Goal: Complete application form

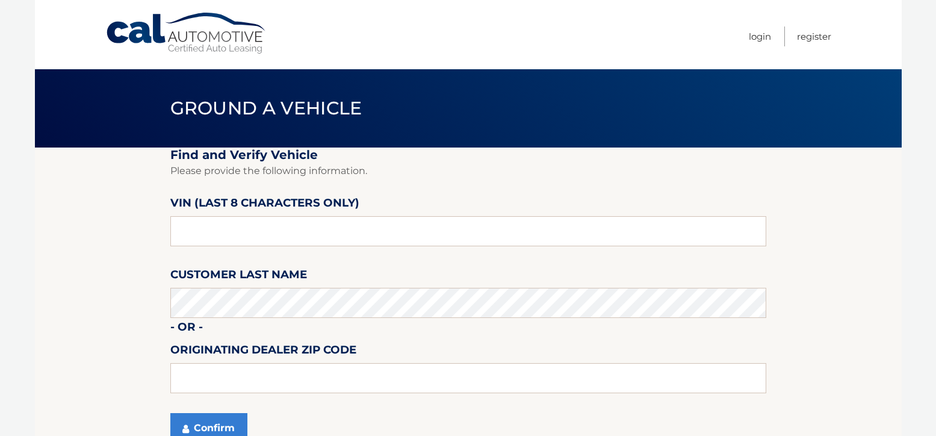
click at [307, 224] on input "text" at bounding box center [468, 231] width 596 height 30
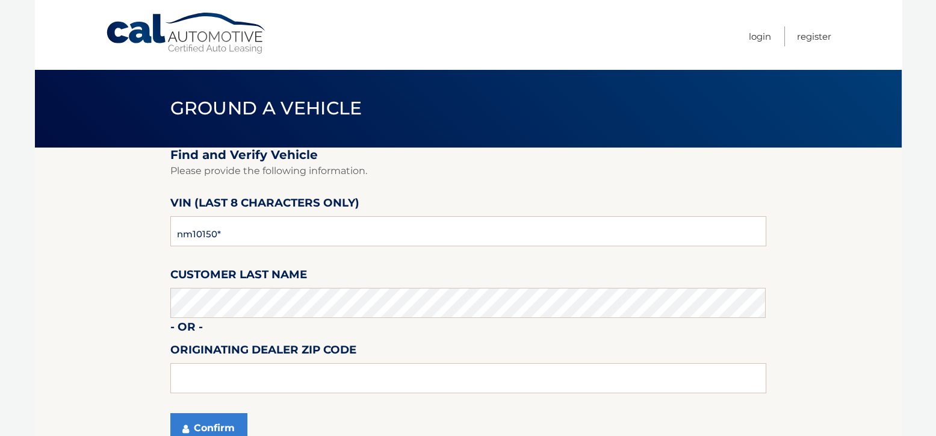
type input "nm101507"
click at [200, 423] on button "Confirm" at bounding box center [208, 428] width 77 height 30
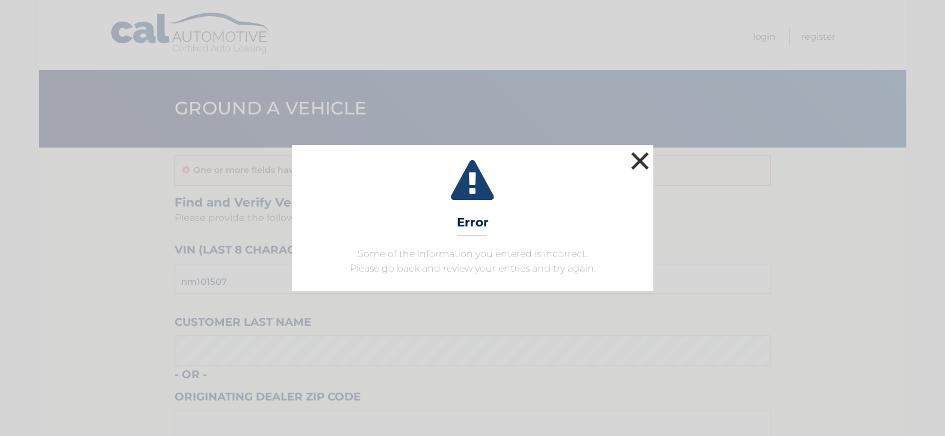
click at [640, 161] on button "×" at bounding box center [640, 161] width 24 height 24
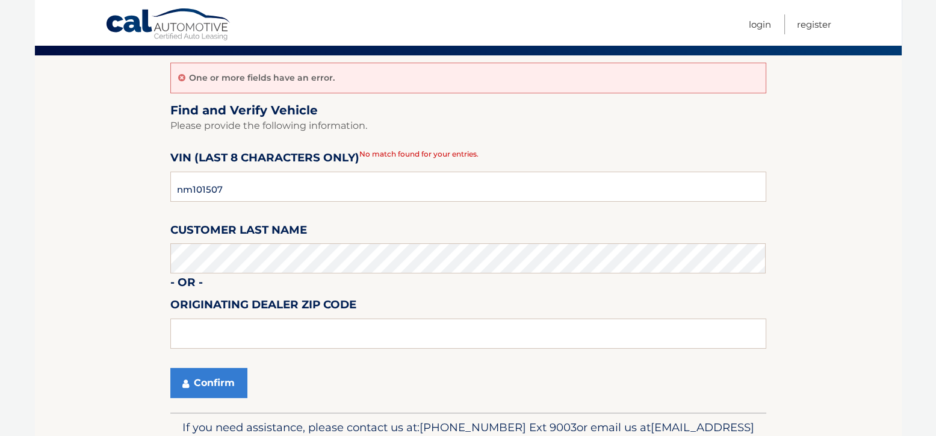
scroll to position [120, 0]
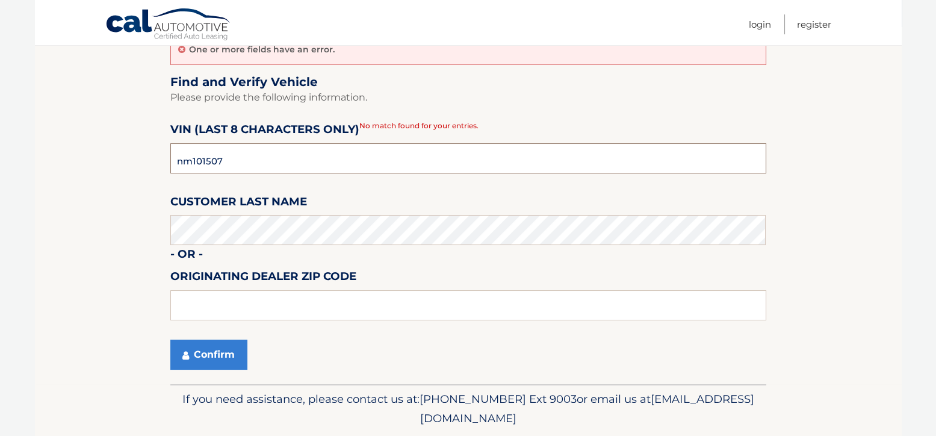
click at [191, 158] on input "nm101507" at bounding box center [468, 158] width 596 height 30
type input "nw101507"
click at [222, 362] on button "Confirm" at bounding box center [208, 354] width 77 height 30
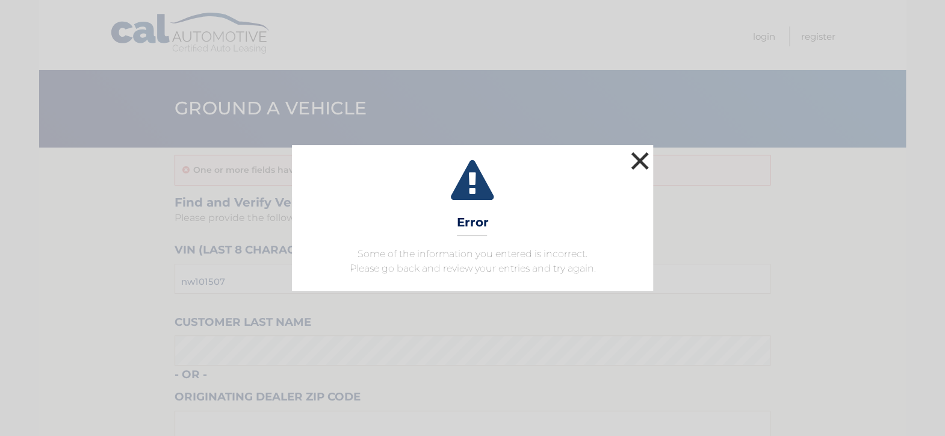
click at [646, 161] on button "×" at bounding box center [640, 161] width 24 height 24
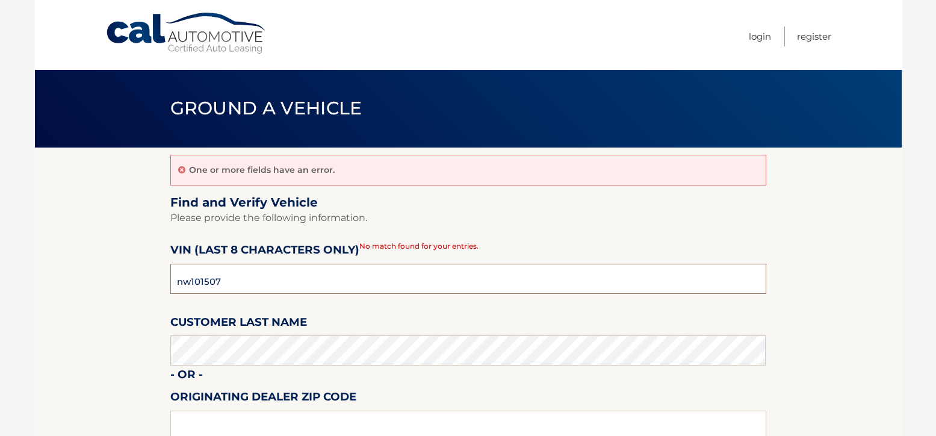
click at [251, 285] on input "nw101507" at bounding box center [468, 279] width 596 height 30
type input "n*******"
type input "nm101507"
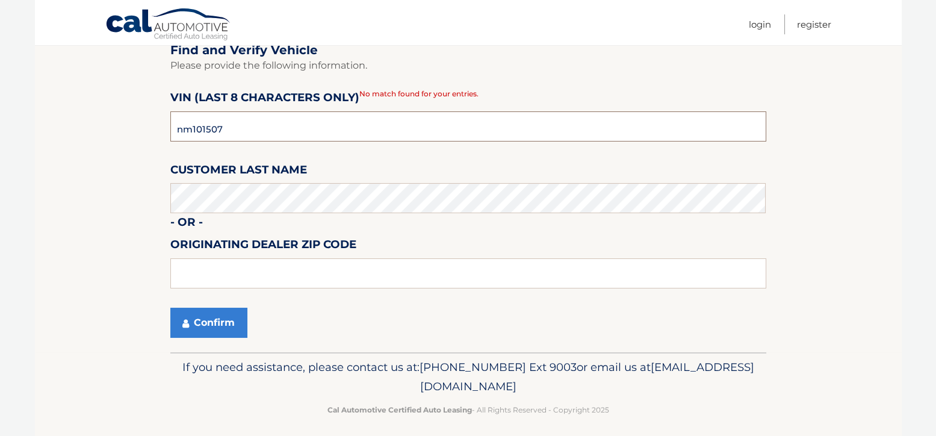
scroll to position [160, 0]
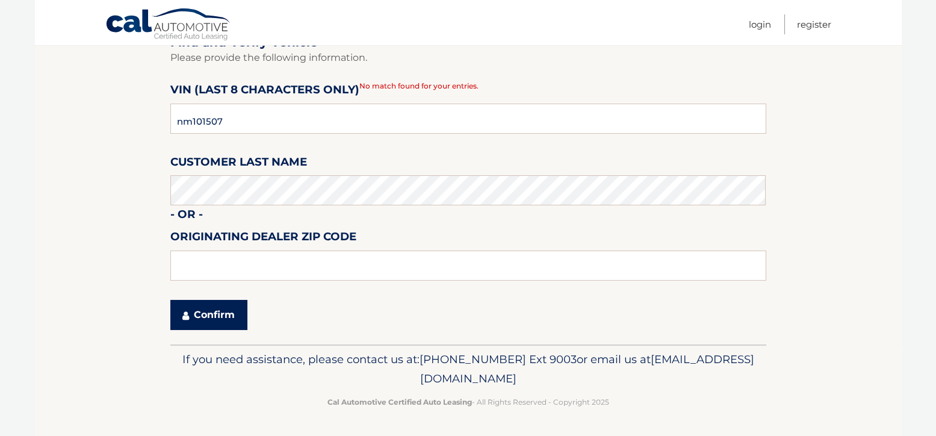
click at [221, 315] on button "Confirm" at bounding box center [208, 315] width 77 height 30
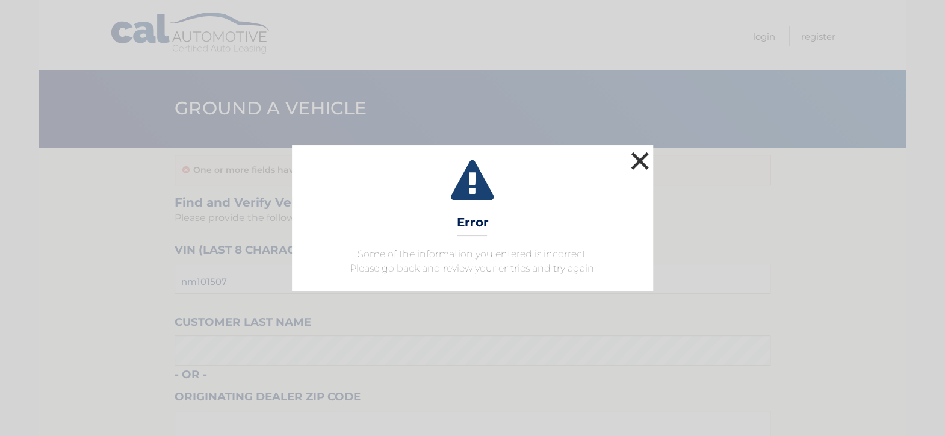
click at [643, 159] on button "×" at bounding box center [640, 161] width 24 height 24
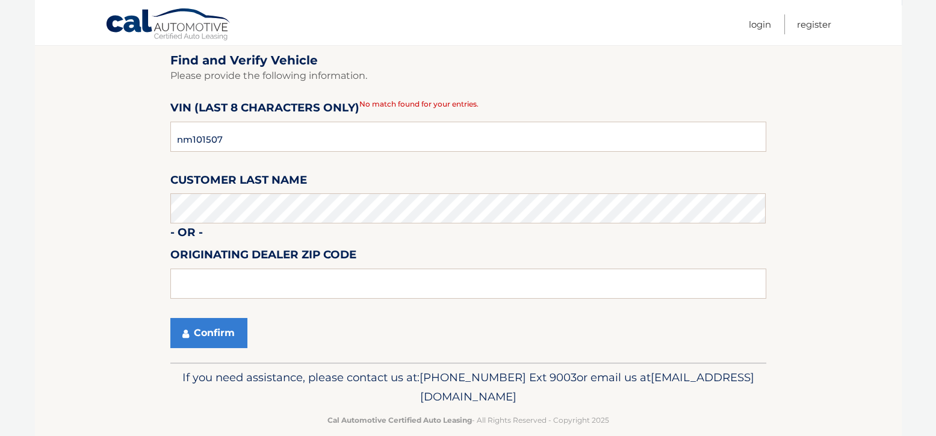
scroll to position [160, 0]
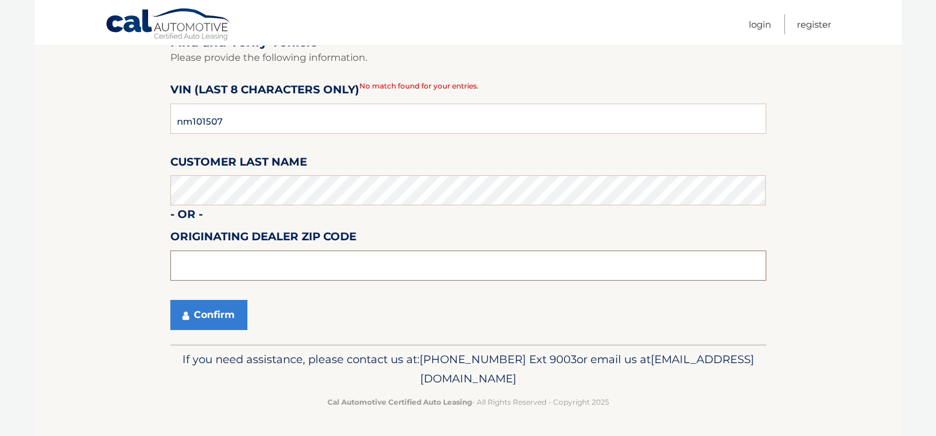
click at [240, 272] on input "text" at bounding box center [468, 265] width 596 height 30
type input "11050"
click at [220, 317] on button "Confirm" at bounding box center [208, 315] width 77 height 30
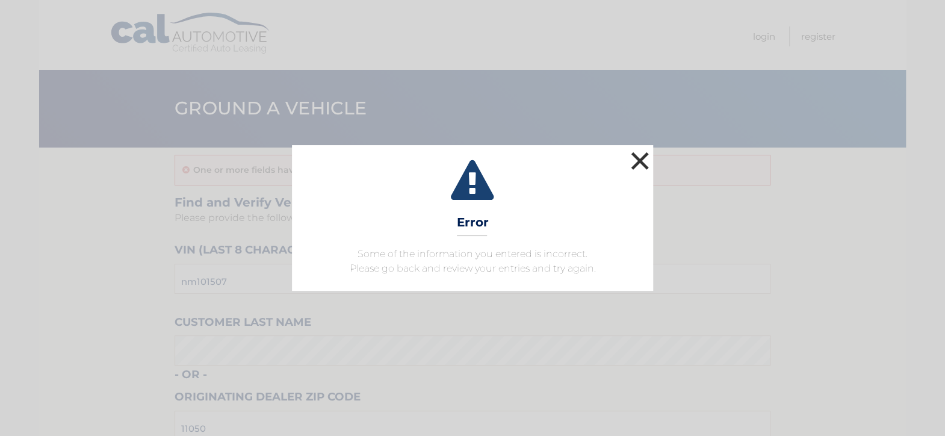
click at [640, 158] on button "×" at bounding box center [640, 161] width 24 height 24
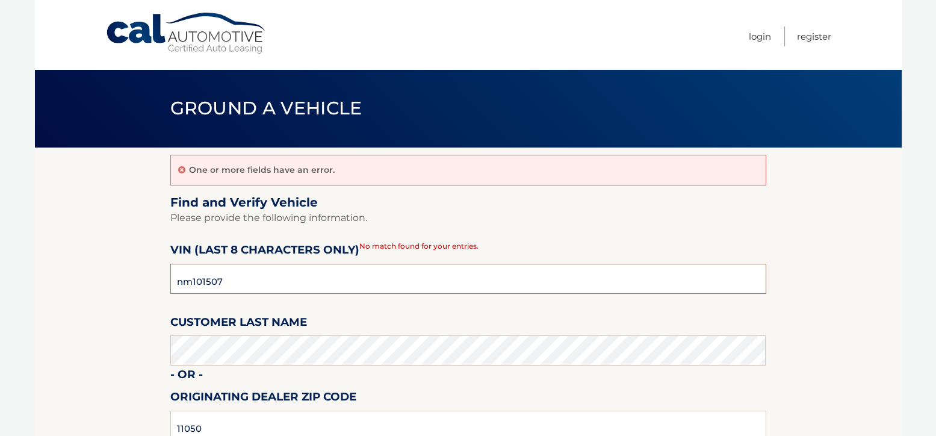
drag, startPoint x: 242, startPoint y: 279, endPoint x: 140, endPoint y: 291, distance: 102.3
click at [140, 291] on section "One or more fields have an error. Find and Verify Vehicle Please provide the fo…" at bounding box center [468, 325] width 867 height 357
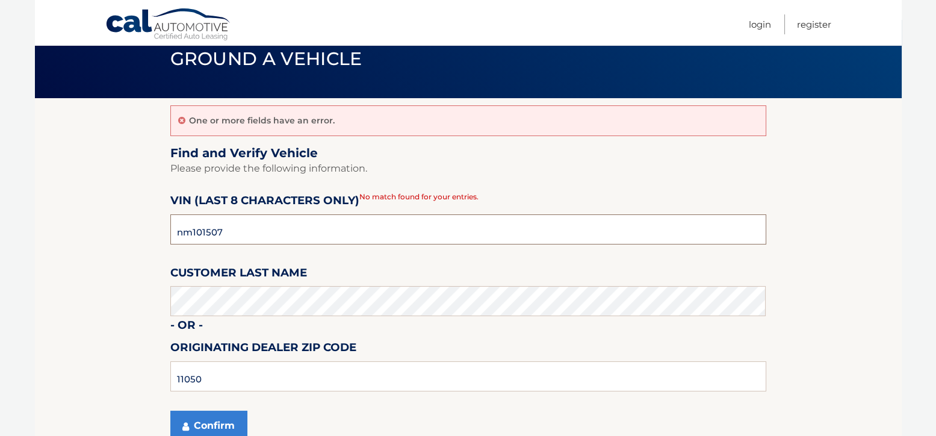
scroll to position [120, 0]
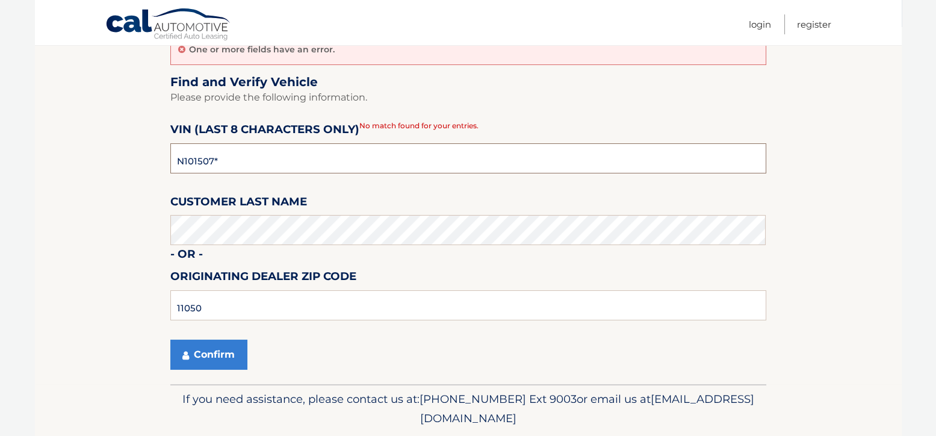
type input "NM101507"
click at [224, 355] on button "Confirm" at bounding box center [208, 354] width 77 height 30
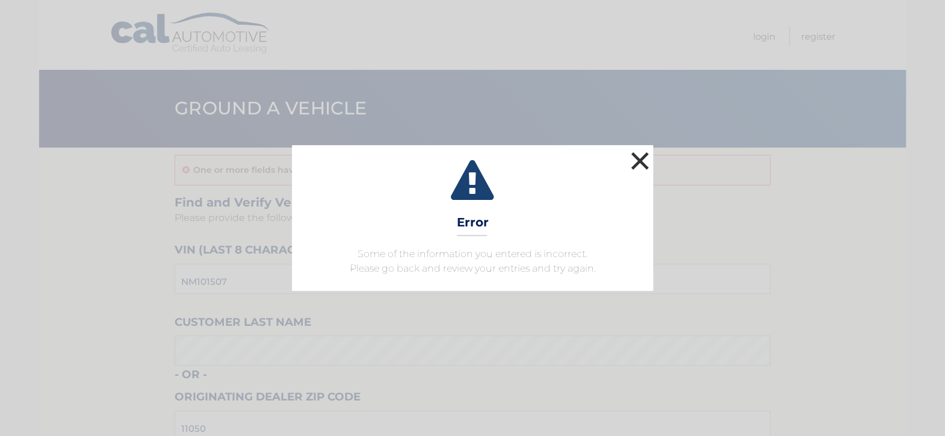
click at [638, 161] on button "×" at bounding box center [640, 161] width 24 height 24
